Goal: Information Seeking & Learning: Learn about a topic

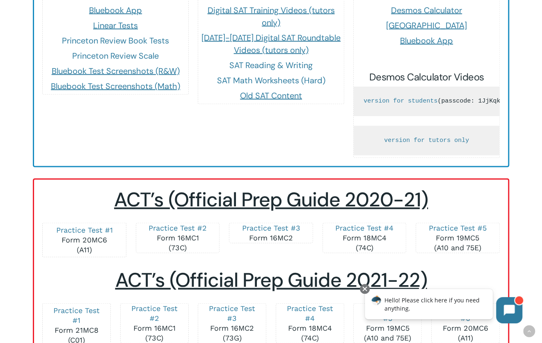
scroll to position [738, 0]
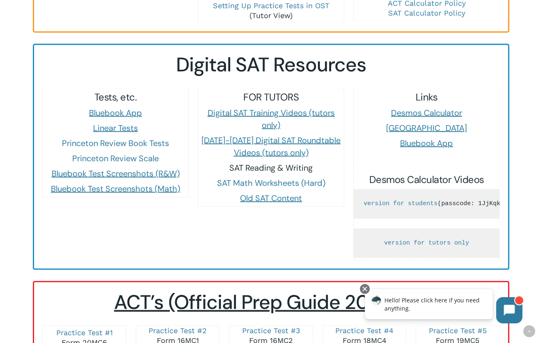
click at [263, 162] on link "SAT Reading & Writing" at bounding box center [270, 167] width 83 height 11
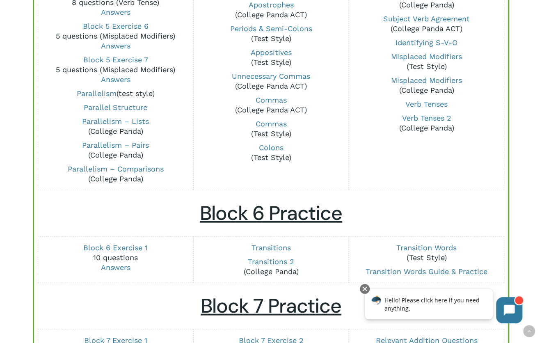
scroll to position [861, 0]
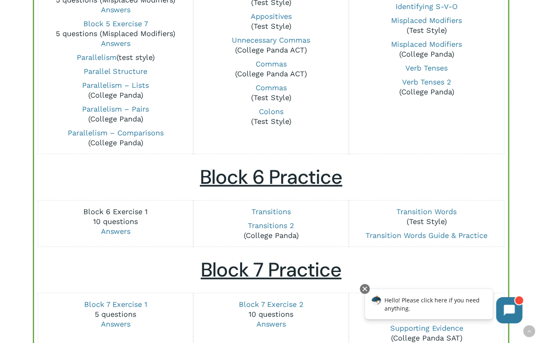
drag, startPoint x: 90, startPoint y: 210, endPoint x: 173, endPoint y: 199, distance: 83.6
click at [91, 209] on link "Block 6 Exercise 1" at bounding box center [115, 211] width 64 height 9
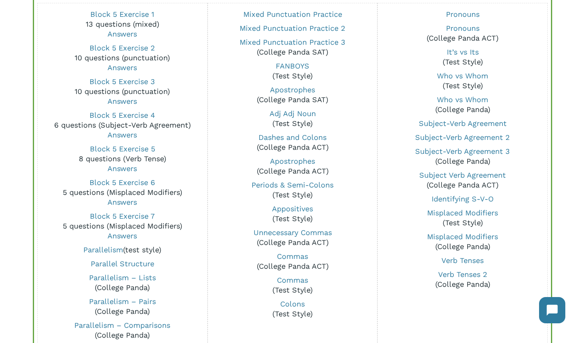
scroll to position [656, 0]
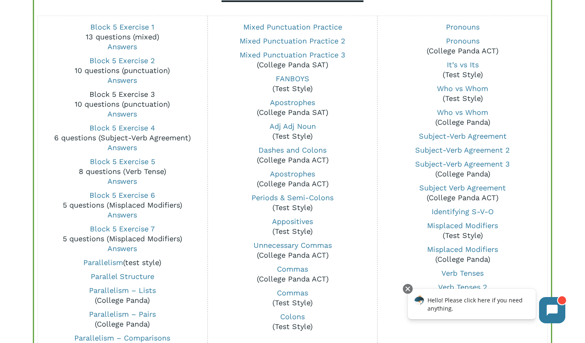
click at [136, 93] on link "Block 5 Exercise 3" at bounding box center [122, 94] width 66 height 9
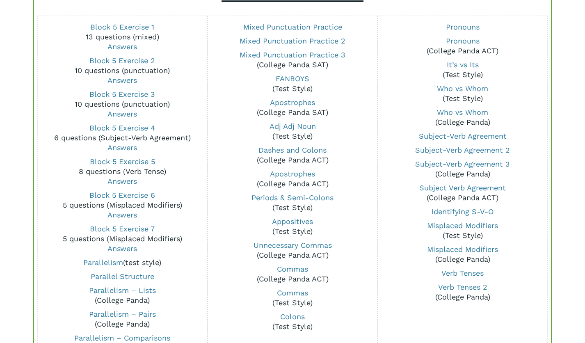
scroll to position [656, 0]
click at [29, 21] on div "SAT Reading & Writing Mixed Practice (multiple blocks) Blocks 1-4 Exercise 1 (8…" at bounding box center [292, 22] width 585 height 1240
